Goal: Task Accomplishment & Management: Manage account settings

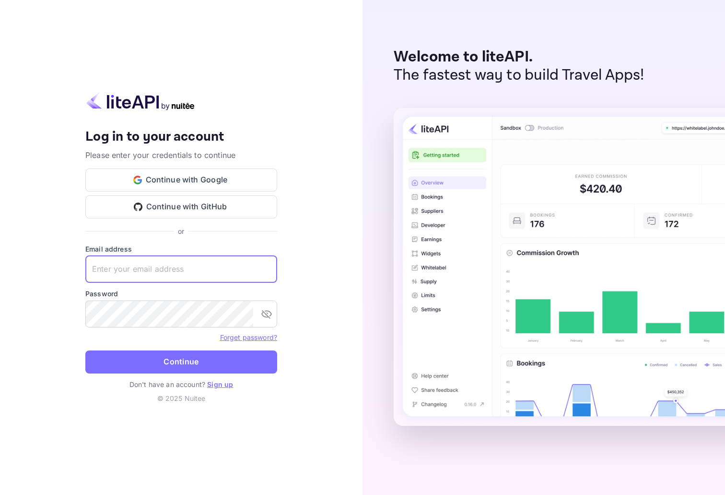
click at [202, 259] on input "text" at bounding box center [181, 269] width 192 height 27
type input "tomek@zzzello.com"
type input "tjstachowiak@gmail.com"
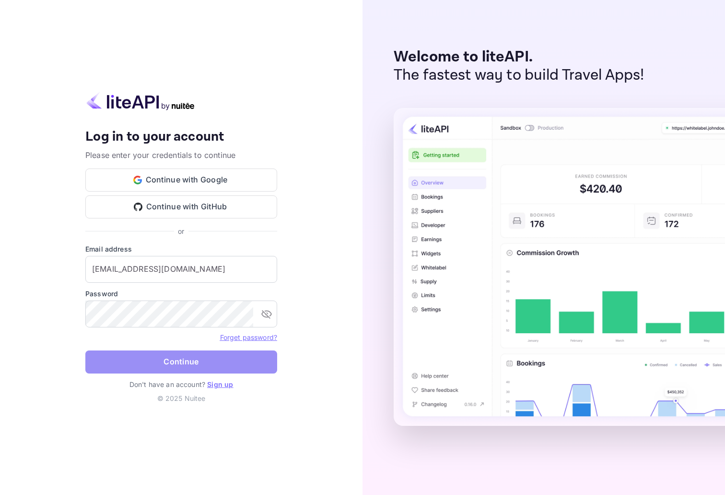
click at [213, 360] on button "Continue" at bounding box center [181, 361] width 192 height 23
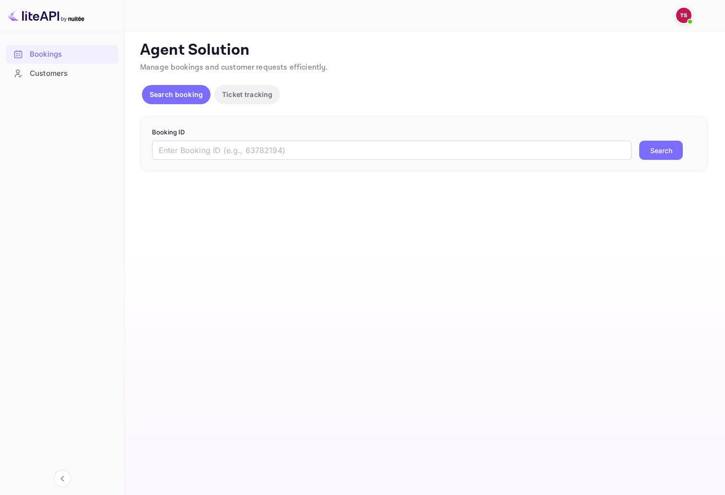
click at [679, 14] on img at bounding box center [683, 15] width 15 height 15
click at [368, 118] on div at bounding box center [362, 247] width 725 height 495
click at [313, 151] on input "text" at bounding box center [392, 150] width 480 height 19
click at [215, 87] on div "Search booking Ticket tracking" at bounding box center [213, 94] width 142 height 19
click at [227, 90] on p "Ticket tracking" at bounding box center [247, 94] width 50 height 10
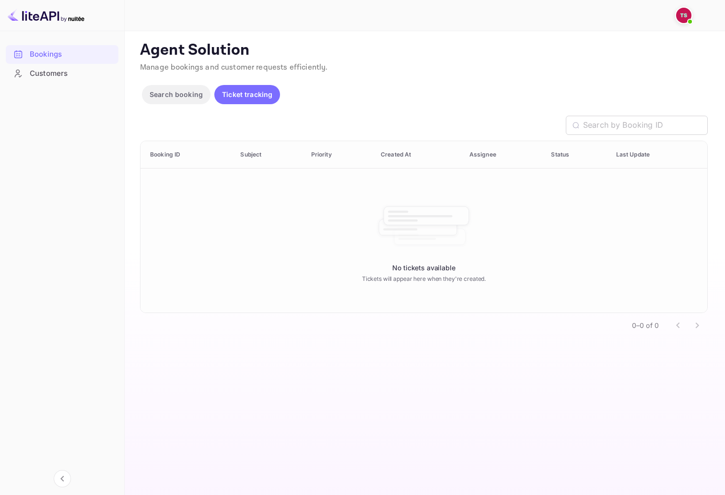
click at [195, 90] on p "Search booking" at bounding box center [176, 94] width 53 height 10
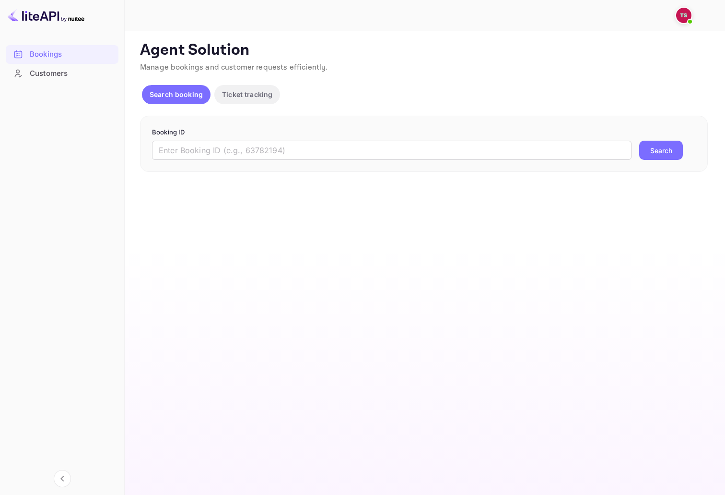
click at [63, 72] on div "Customers" at bounding box center [72, 73] width 84 height 11
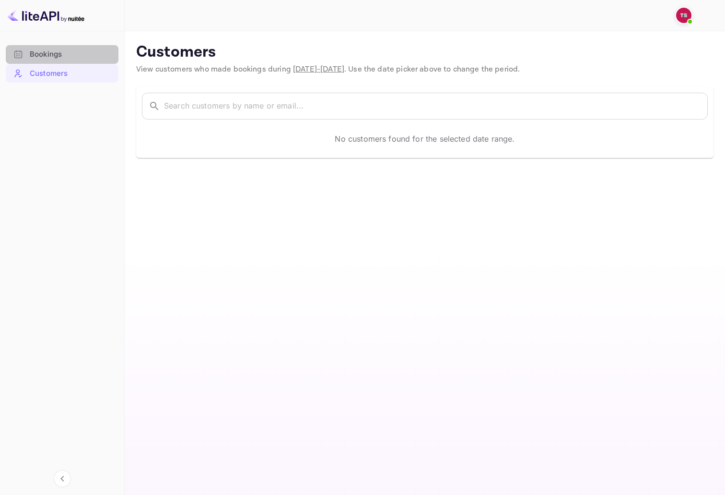
click at [62, 53] on div "Bookings" at bounding box center [72, 54] width 84 height 11
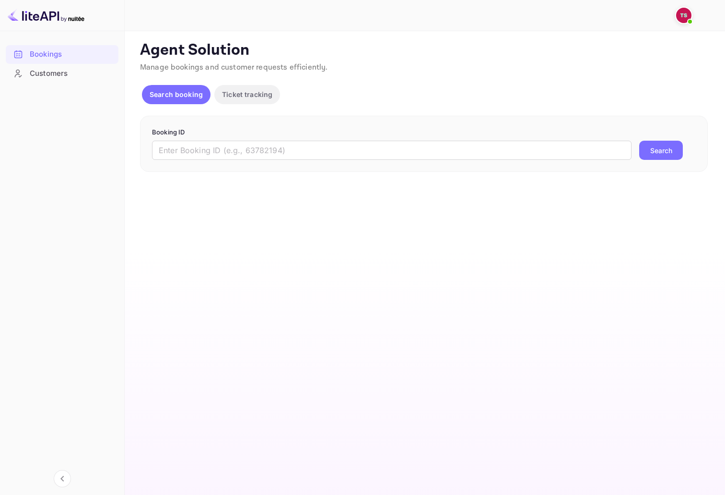
click at [47, 19] on img at bounding box center [46, 15] width 77 height 15
click at [266, 193] on main "Unsaved Changes Ticket Affiliate URL https://www.nuitee.com/ Business partner n…" at bounding box center [425, 262] width 601 height 463
click at [53, 70] on div "Customers" at bounding box center [72, 73] width 84 height 11
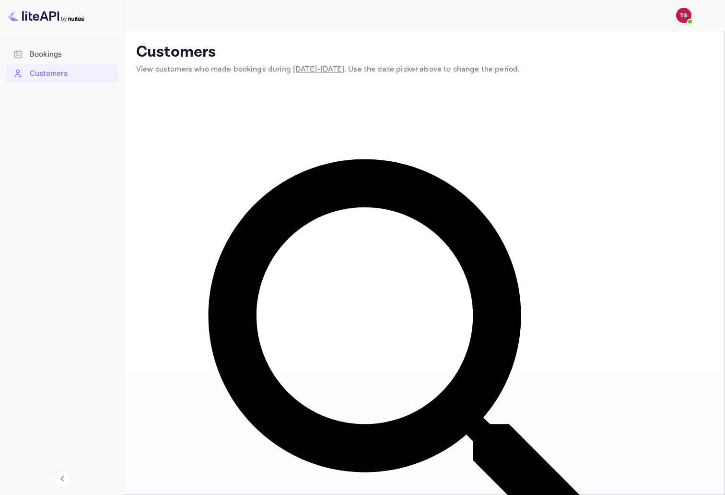
click at [48, 48] on div "Bookings" at bounding box center [62, 54] width 113 height 19
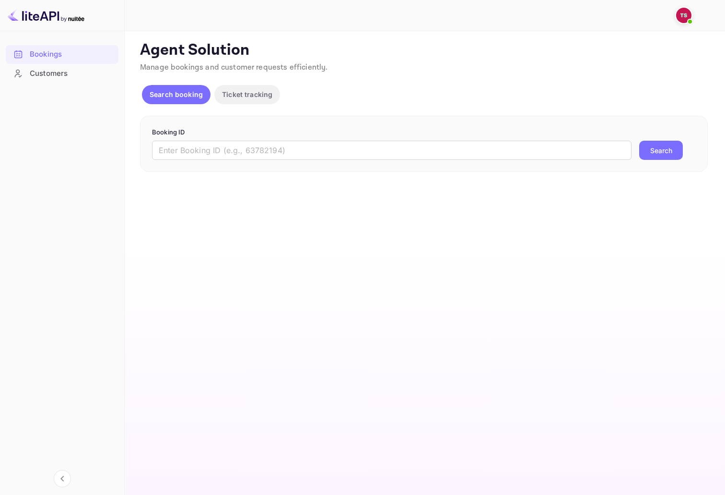
click at [677, 18] on img at bounding box center [683, 15] width 15 height 15
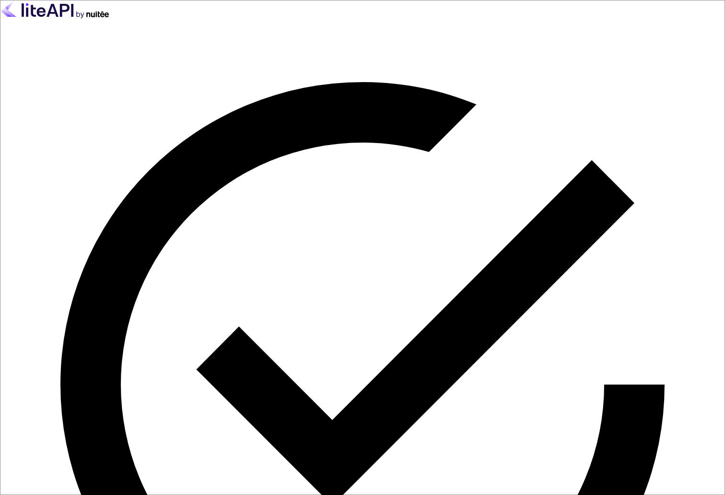
type input "tomek"
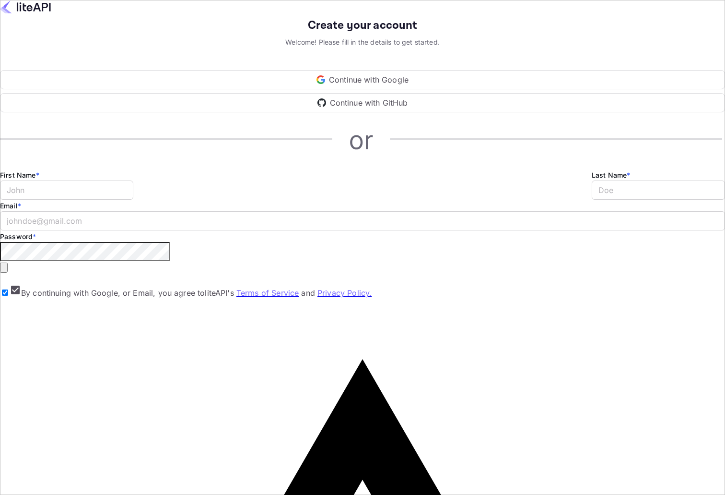
click at [363, 89] on div "Continue with Google" at bounding box center [362, 79] width 725 height 19
